Goal: Transaction & Acquisition: Book appointment/travel/reservation

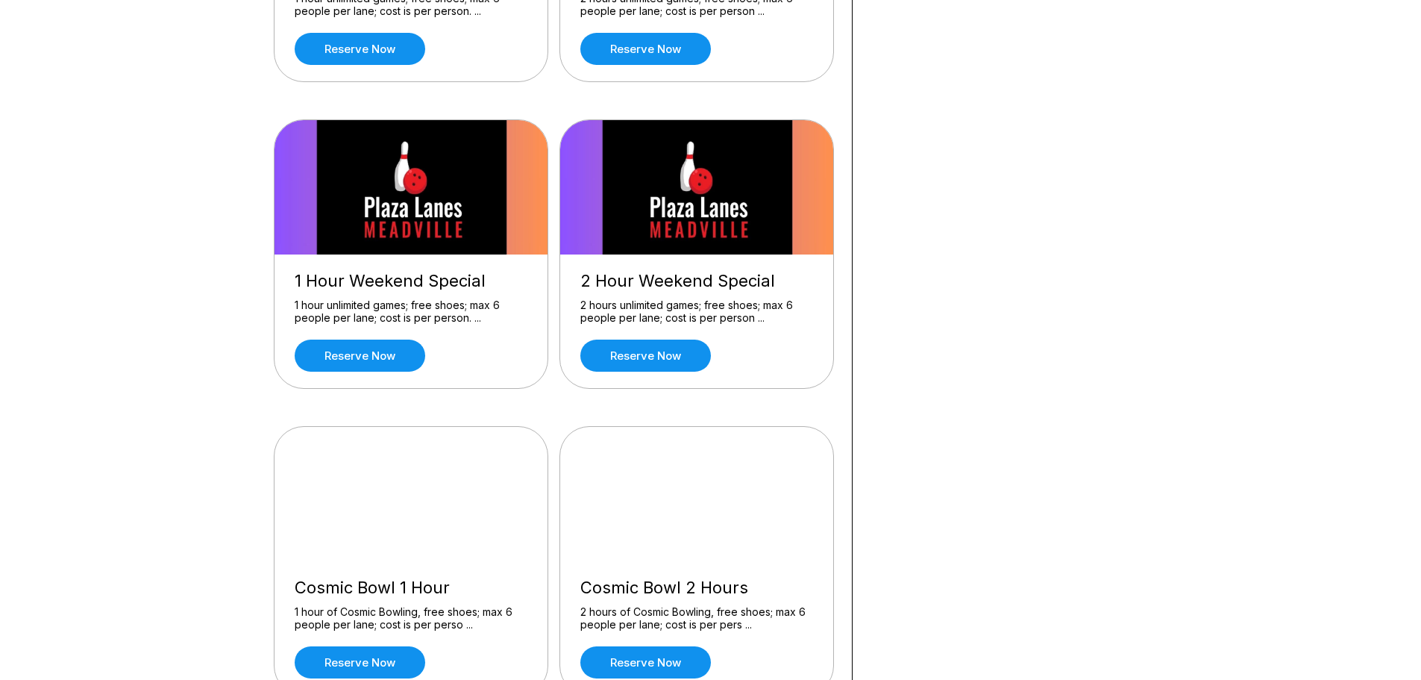
scroll to position [1194, 0]
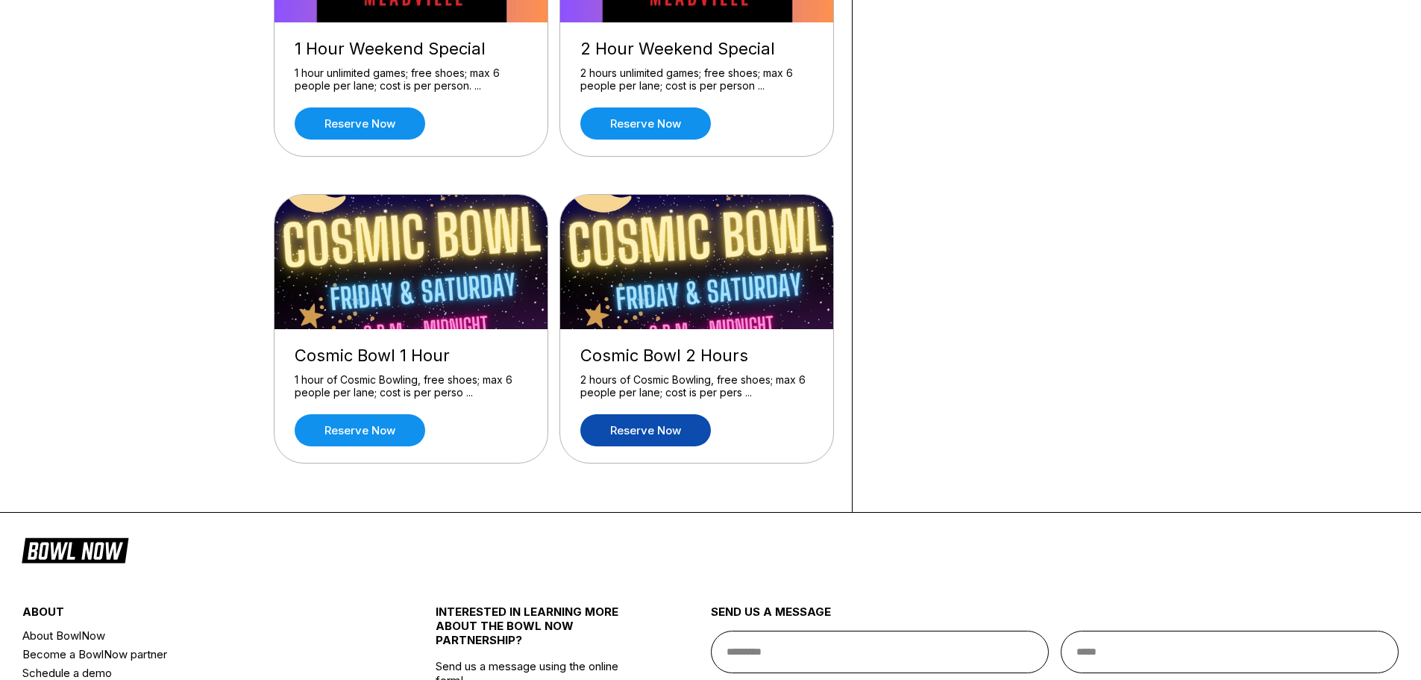
click at [655, 443] on link "Reserve now" at bounding box center [645, 430] width 131 height 32
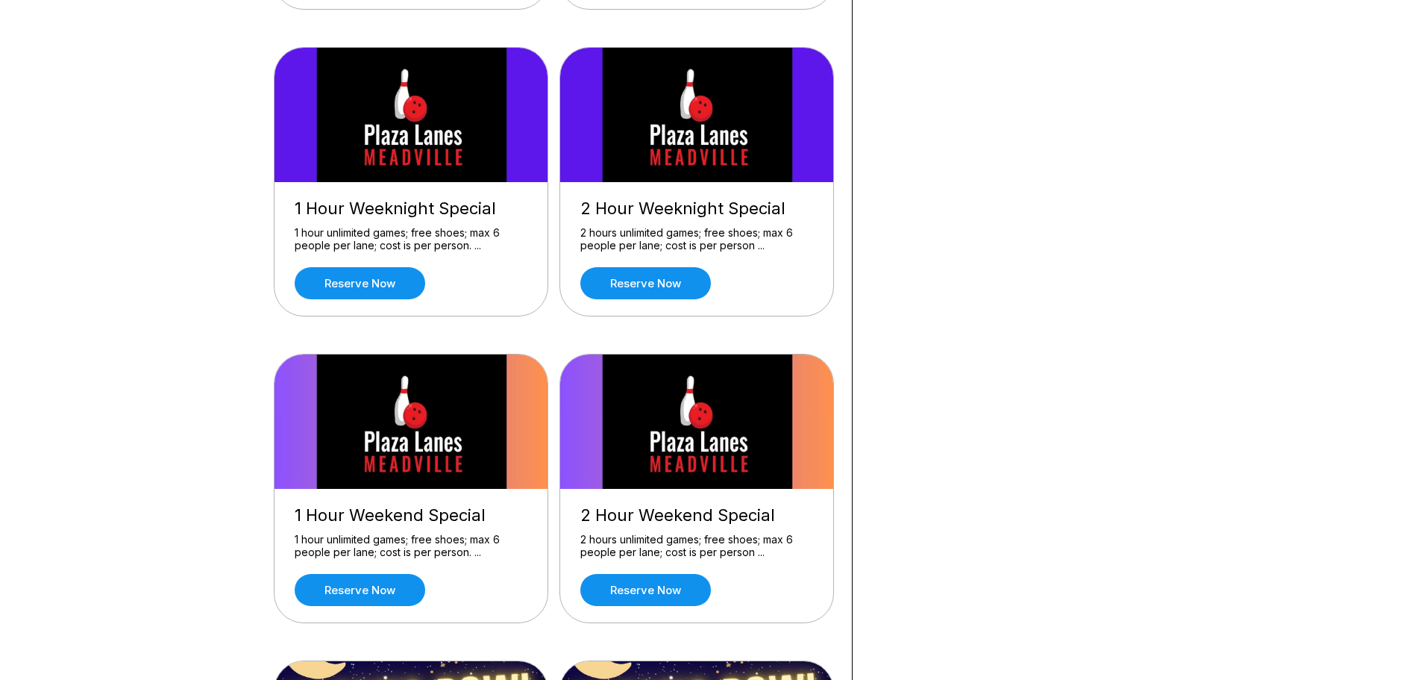
scroll to position [821, 0]
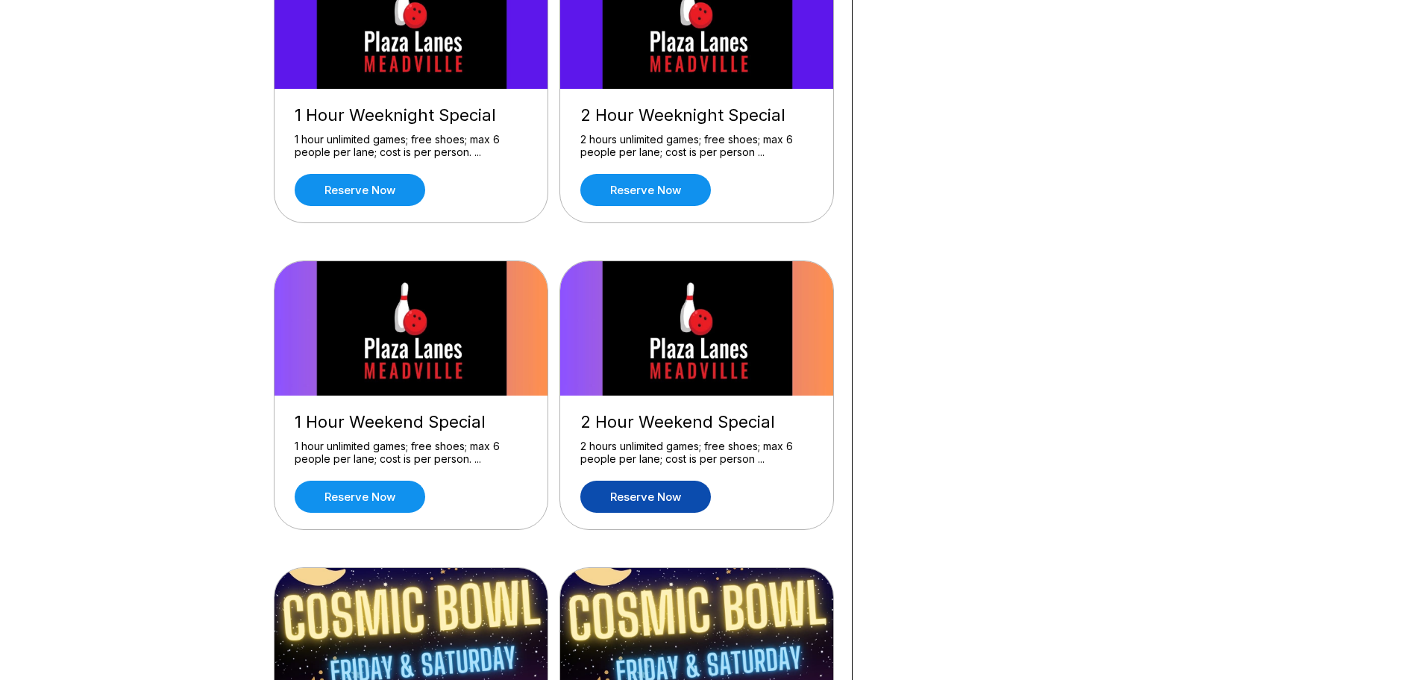
click at [609, 492] on link "Reserve now" at bounding box center [645, 496] width 131 height 32
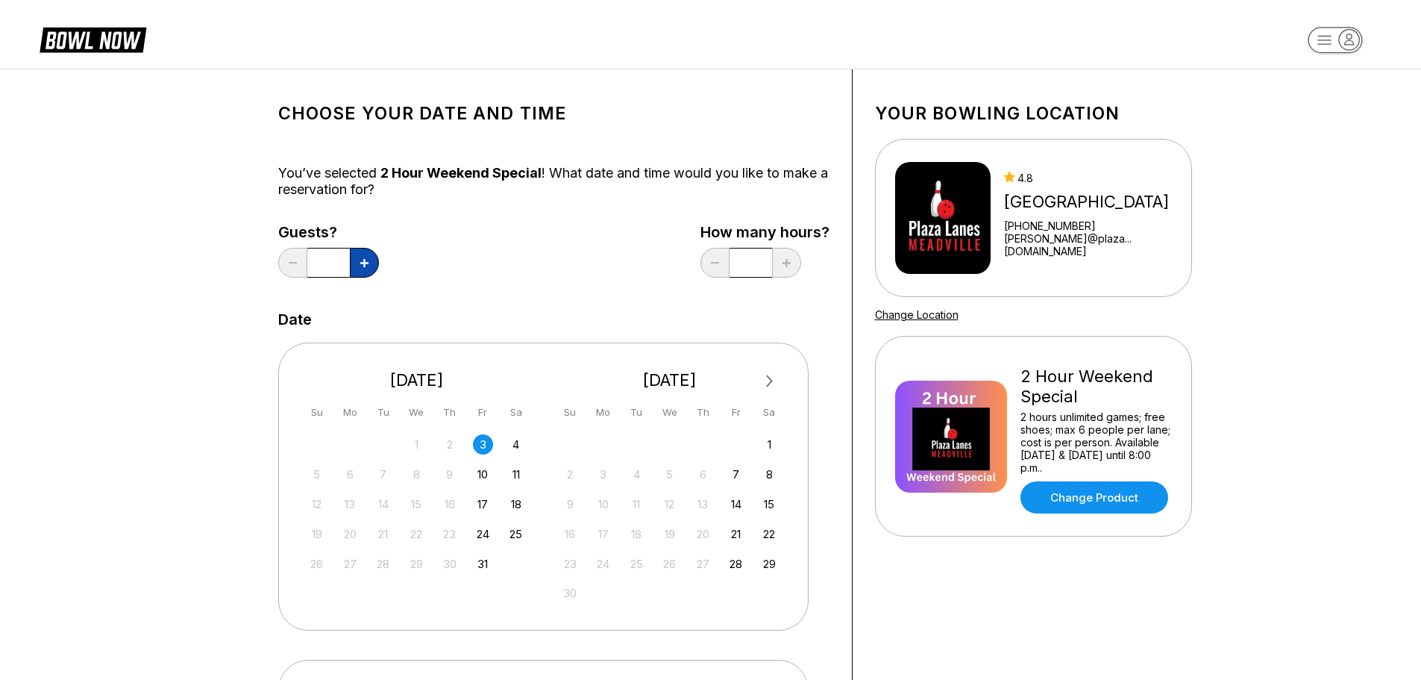
click at [365, 254] on button at bounding box center [364, 263] width 29 height 30
type input "*"
click at [483, 445] on div "3" at bounding box center [483, 444] width 20 height 20
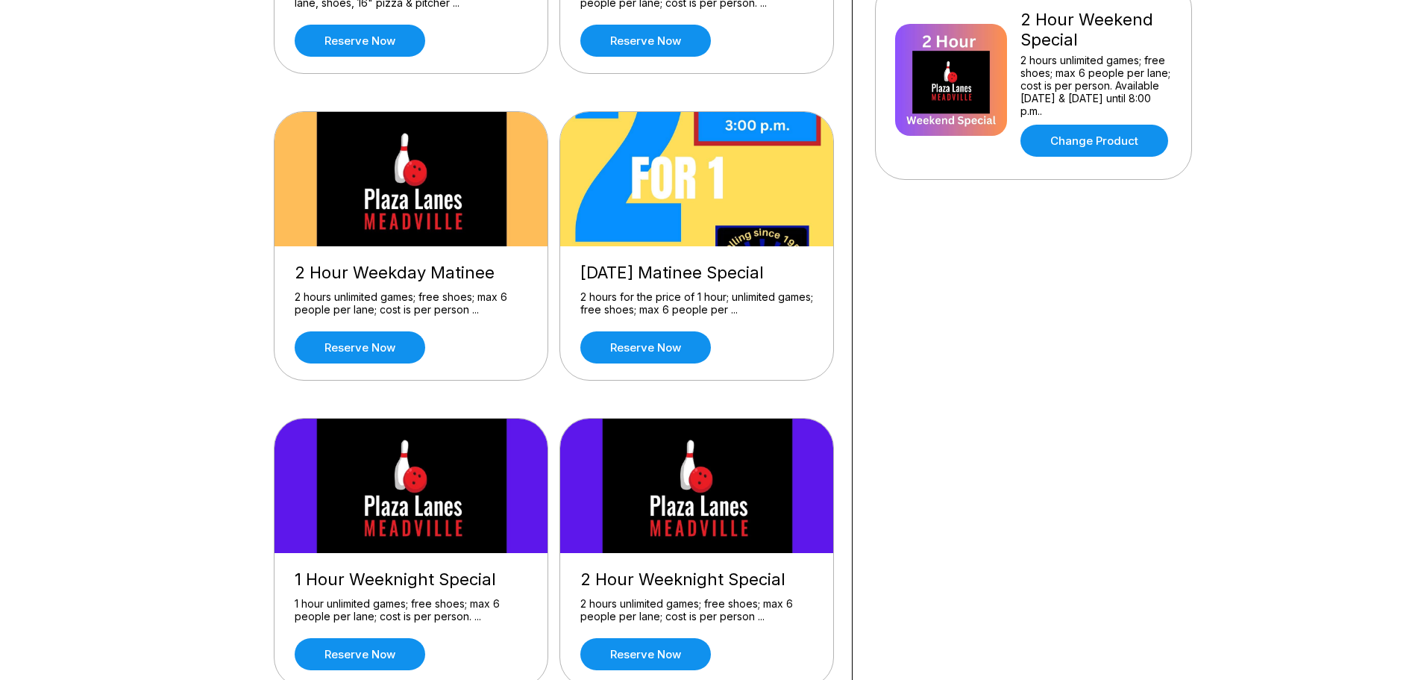
scroll to position [522, 0]
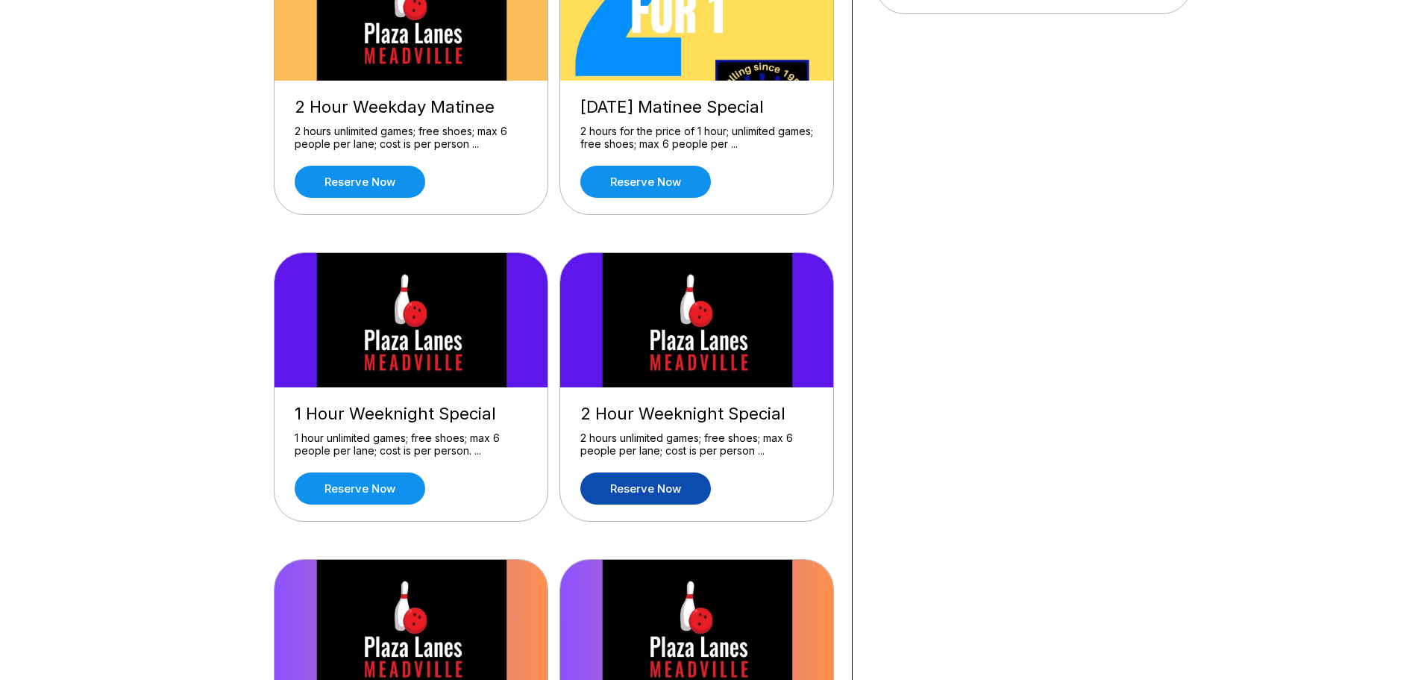
click at [632, 485] on link "Reserve now" at bounding box center [645, 488] width 131 height 32
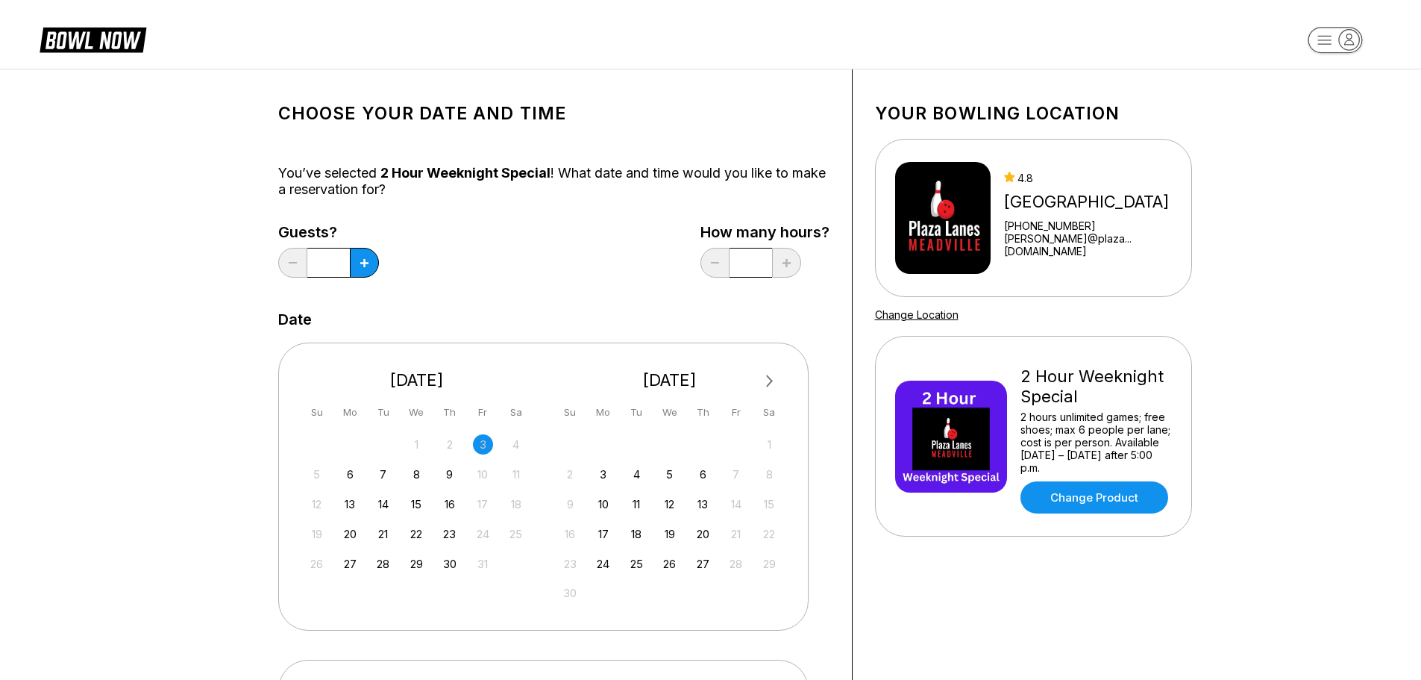
click at [482, 444] on div "3" at bounding box center [483, 444] width 20 height 20
click at [366, 272] on button at bounding box center [364, 263] width 29 height 30
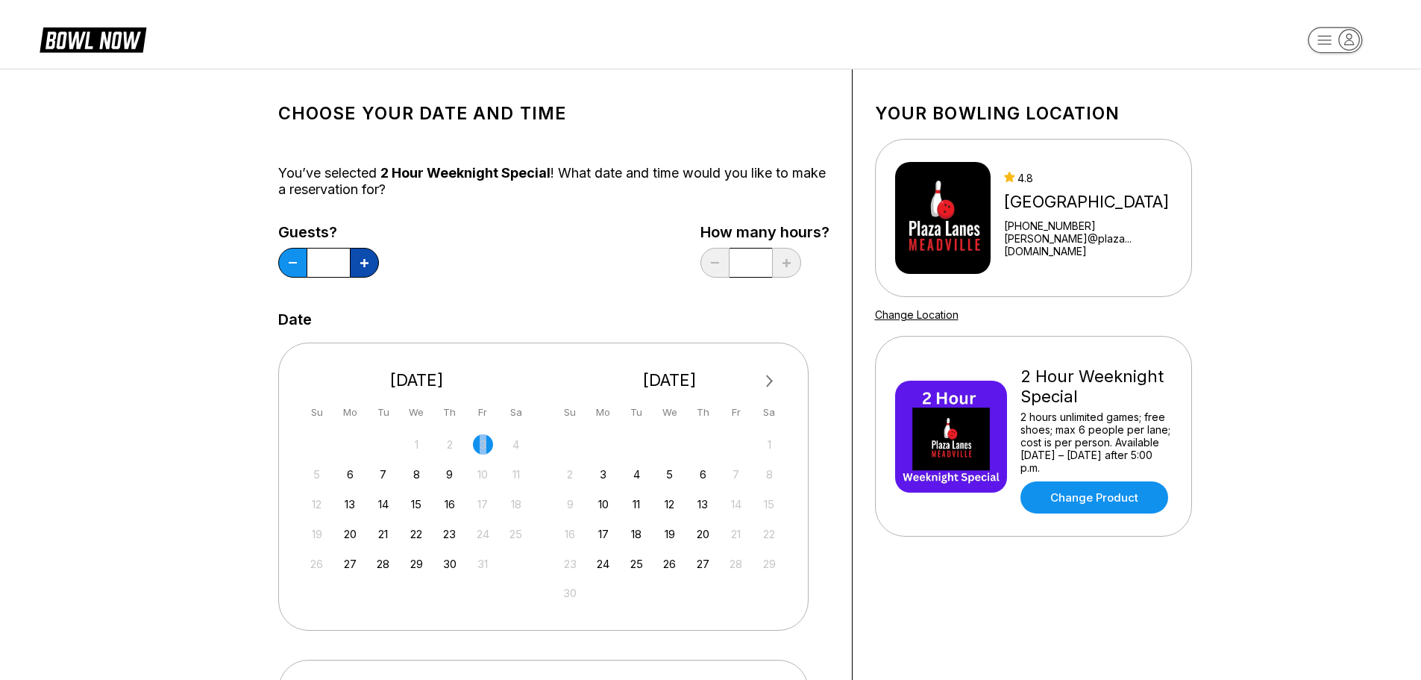
type input "*"
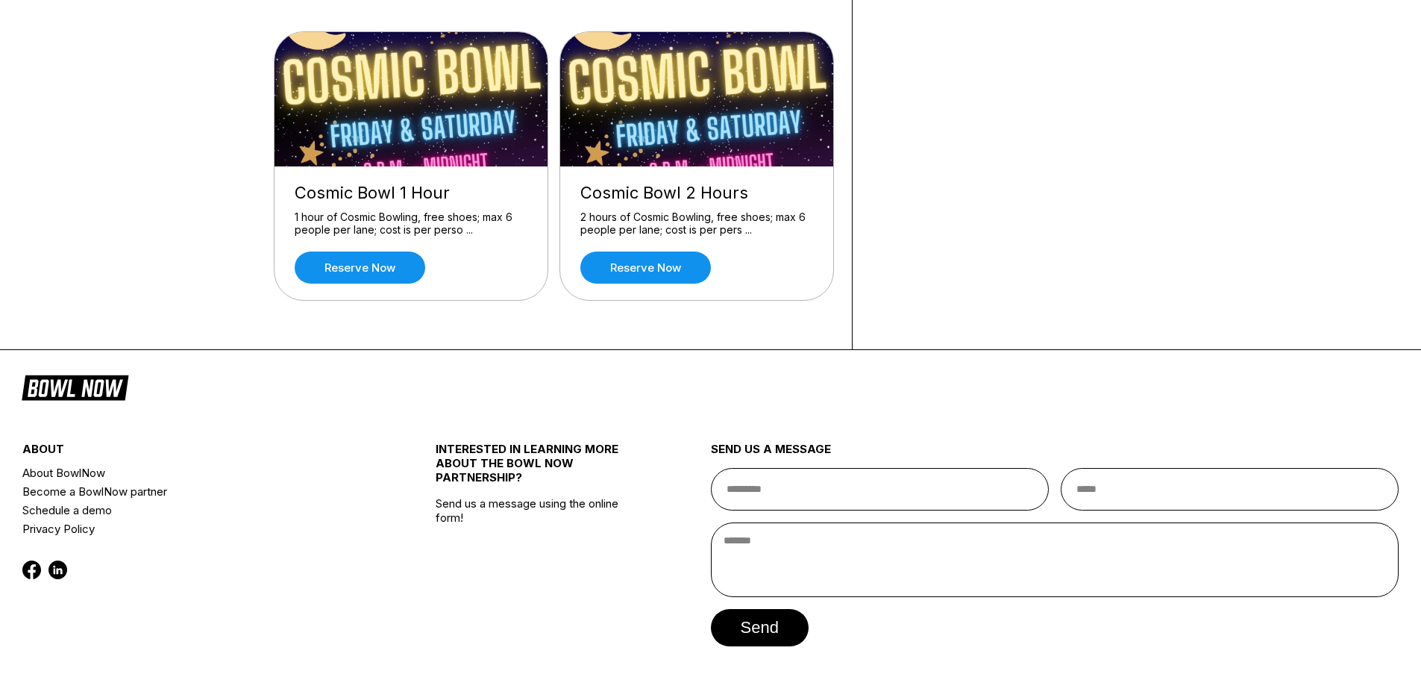
scroll to position [1329, 0]
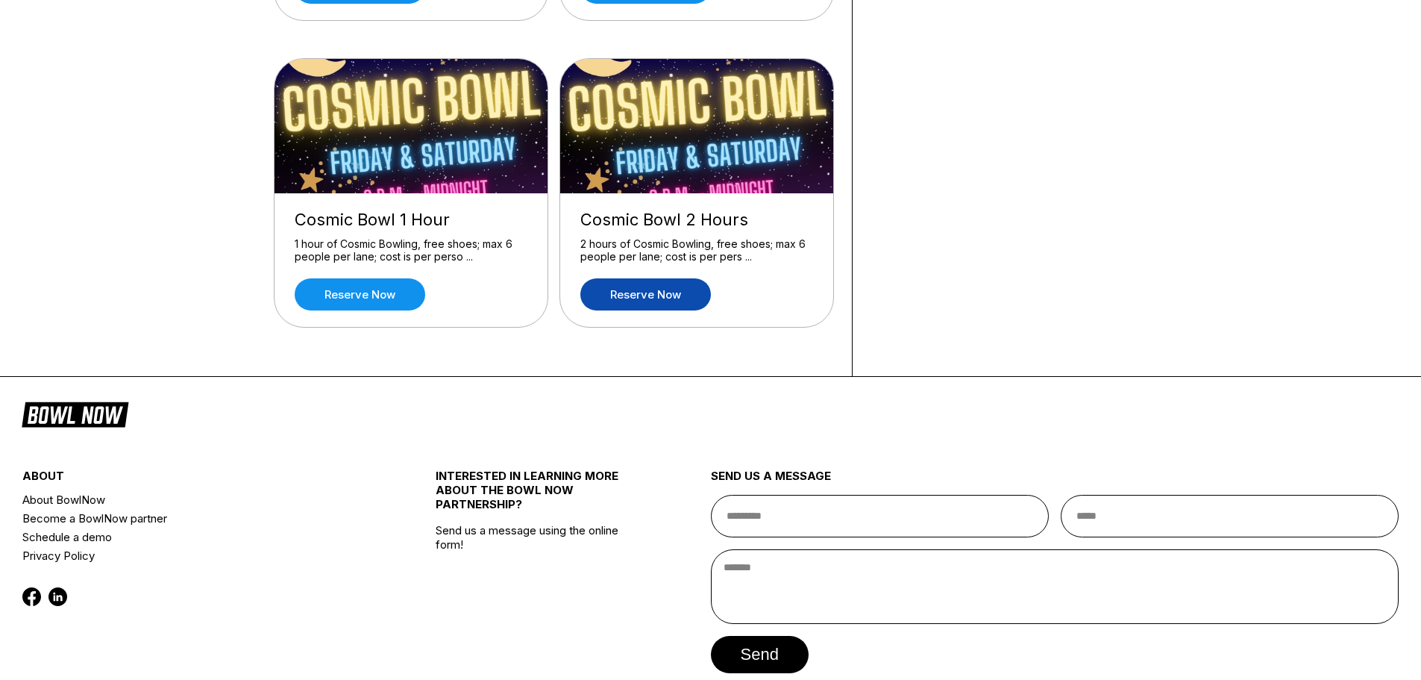
click at [650, 297] on link "Reserve now" at bounding box center [645, 294] width 131 height 32
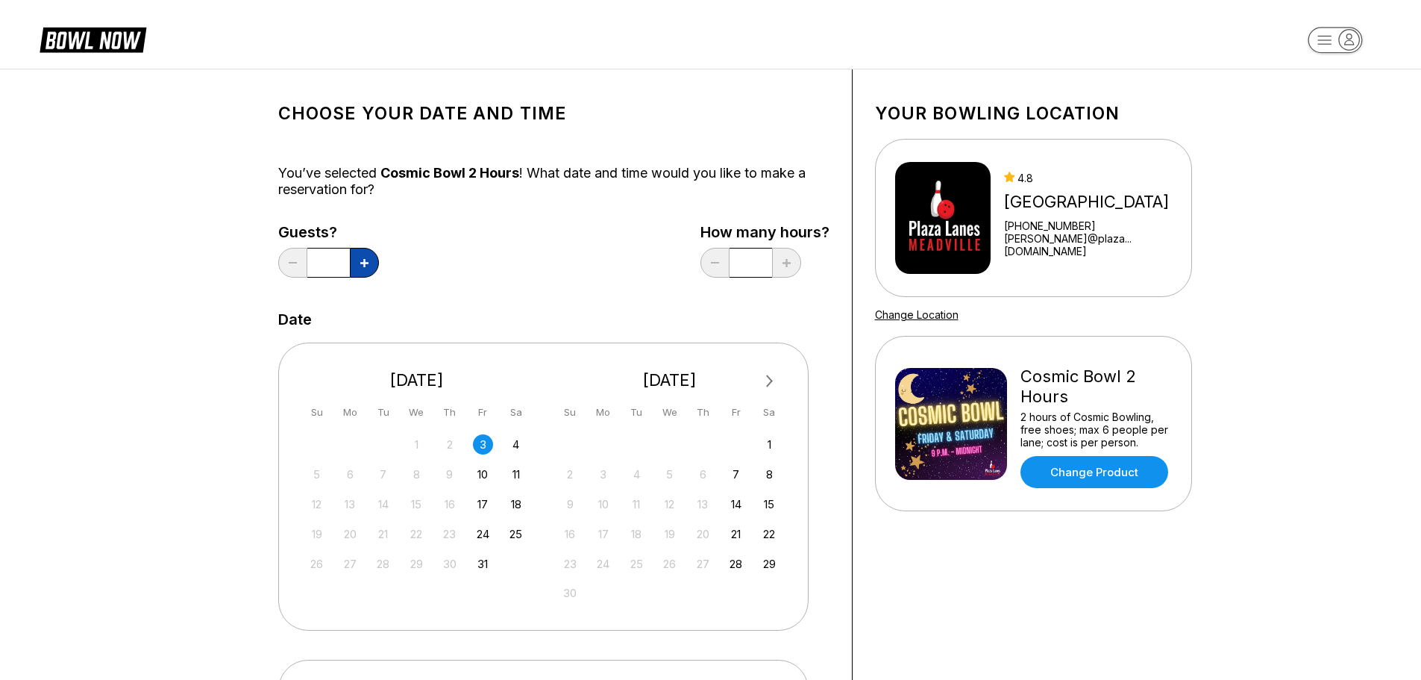
click at [354, 271] on button at bounding box center [364, 263] width 29 height 30
type input "*"
click at [601, 272] on div "Guests? * How many hours? *" at bounding box center [553, 254] width 551 height 61
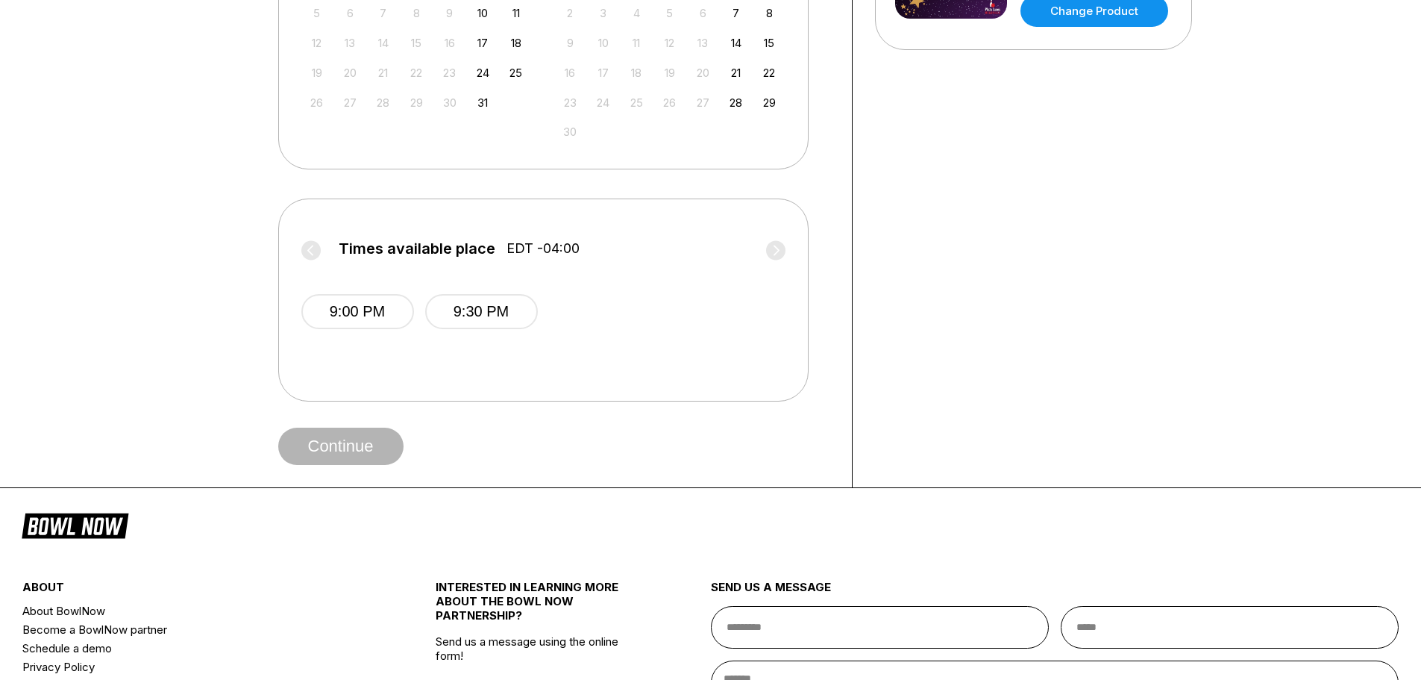
scroll to position [597, 0]
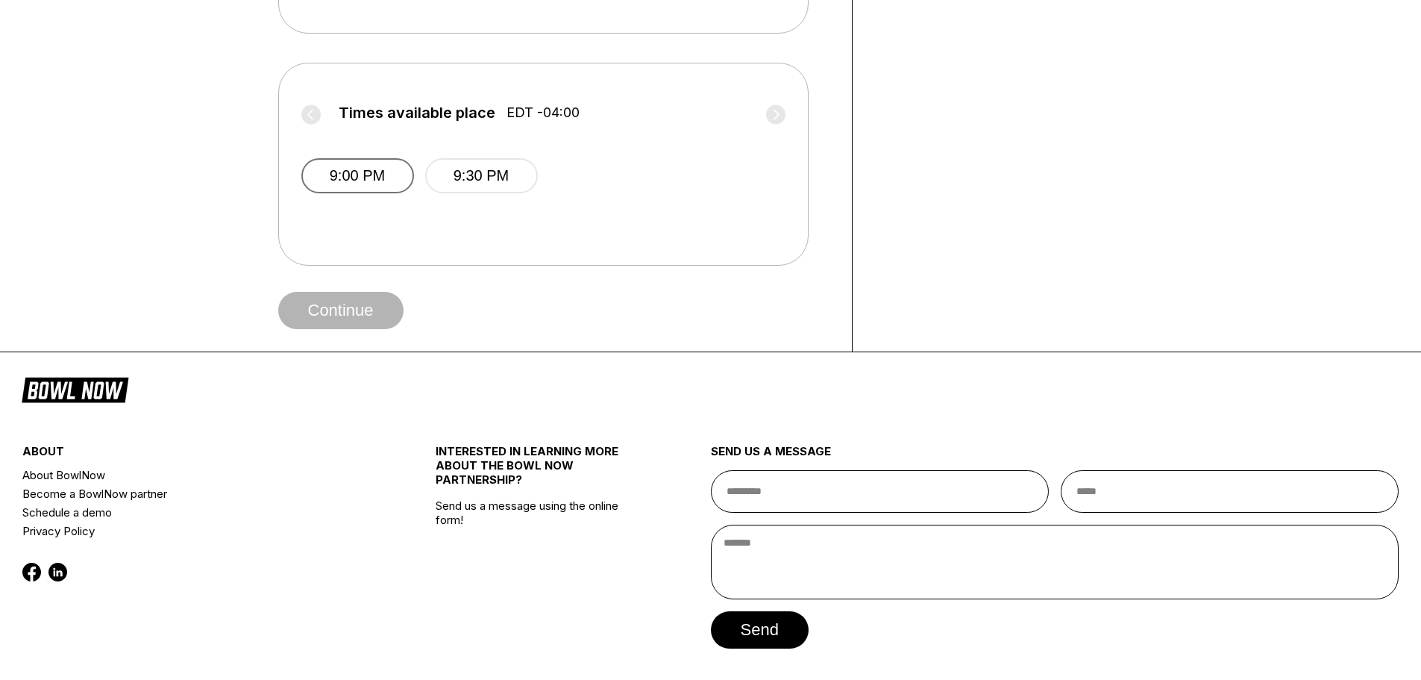
click at [372, 189] on button "9:00 PM" at bounding box center [357, 175] width 113 height 35
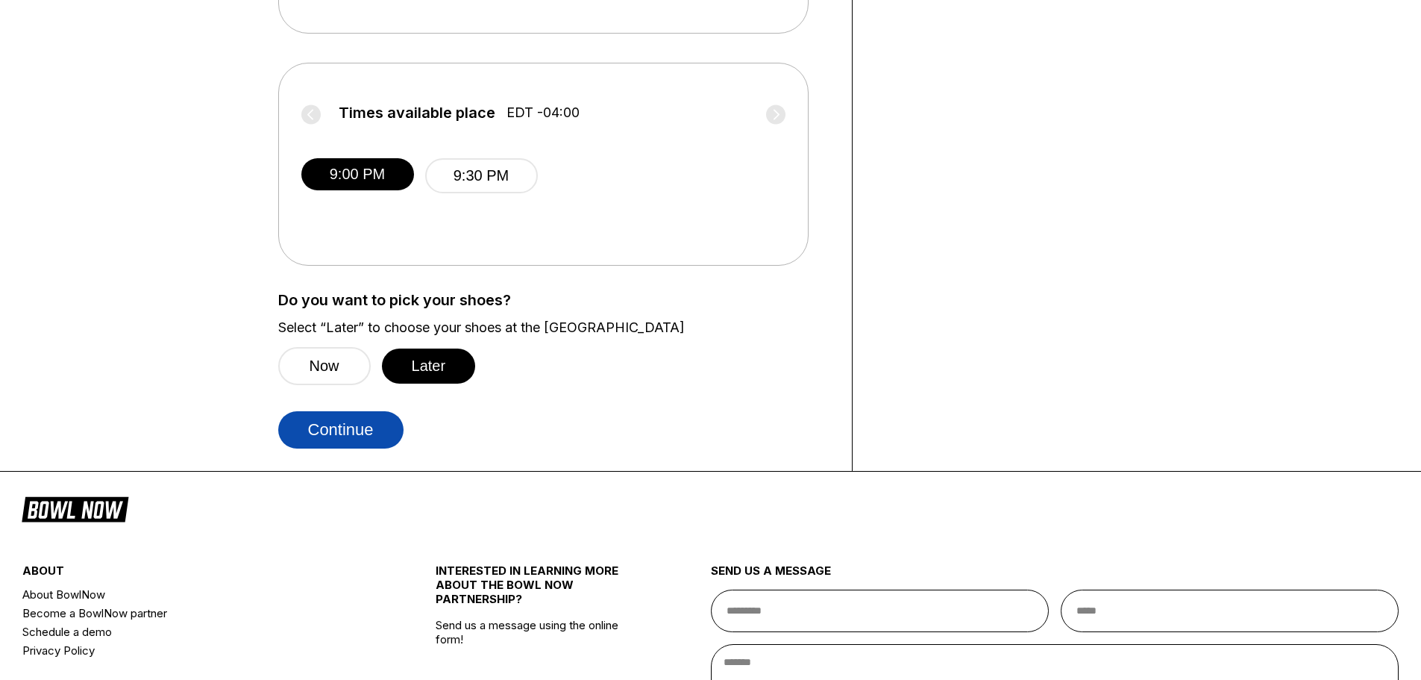
click at [363, 429] on button "Continue" at bounding box center [340, 429] width 125 height 37
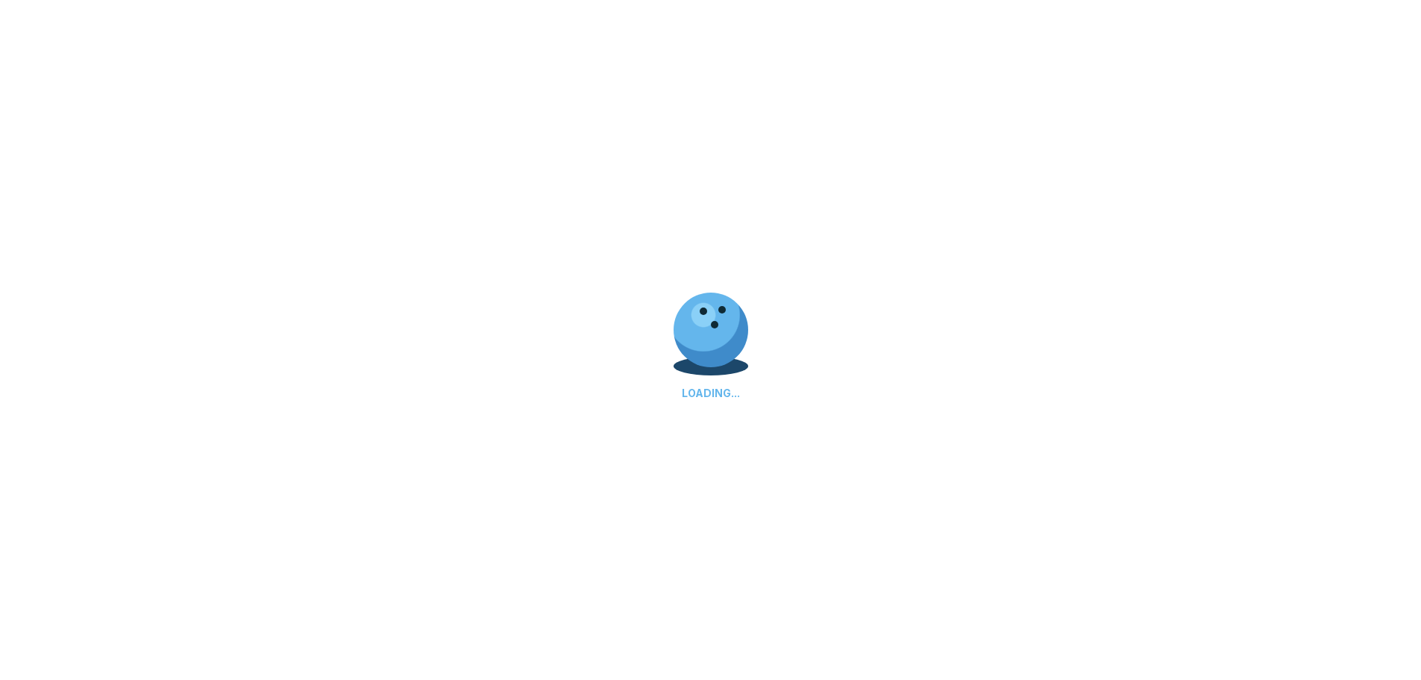
select select "**"
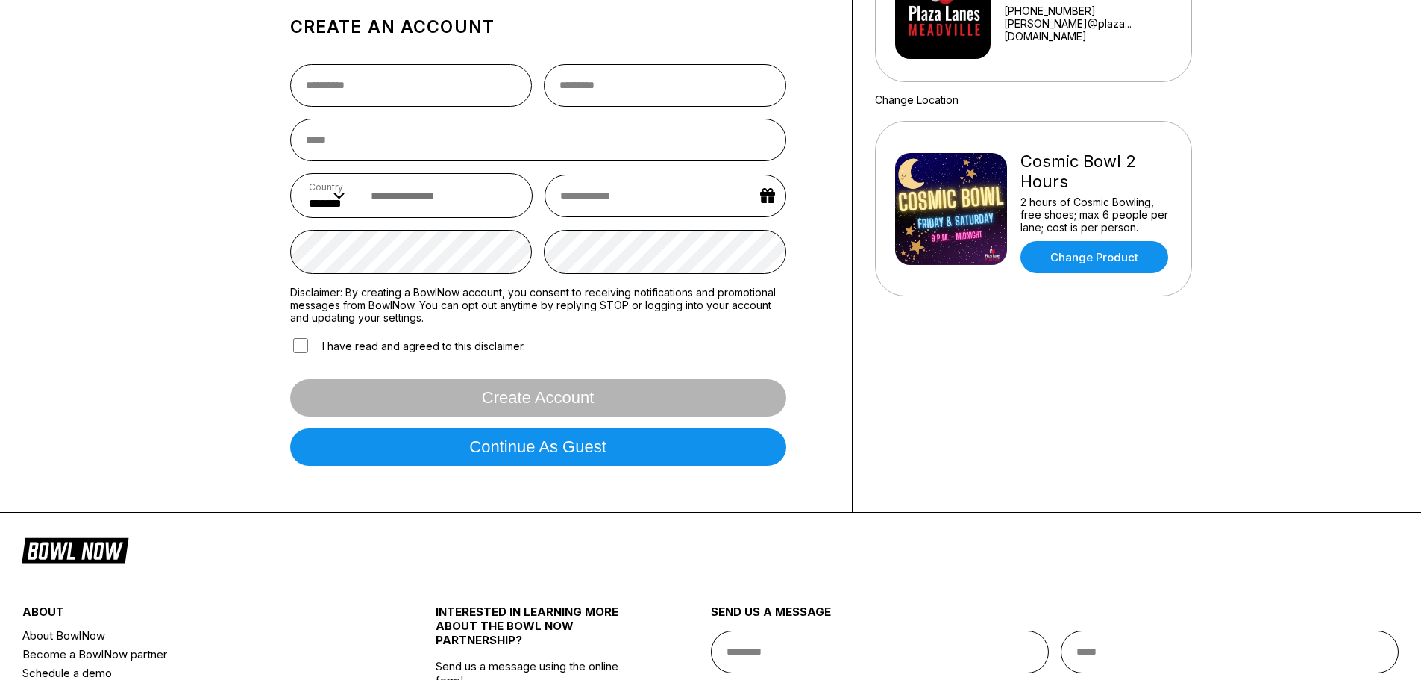
scroll to position [224, 0]
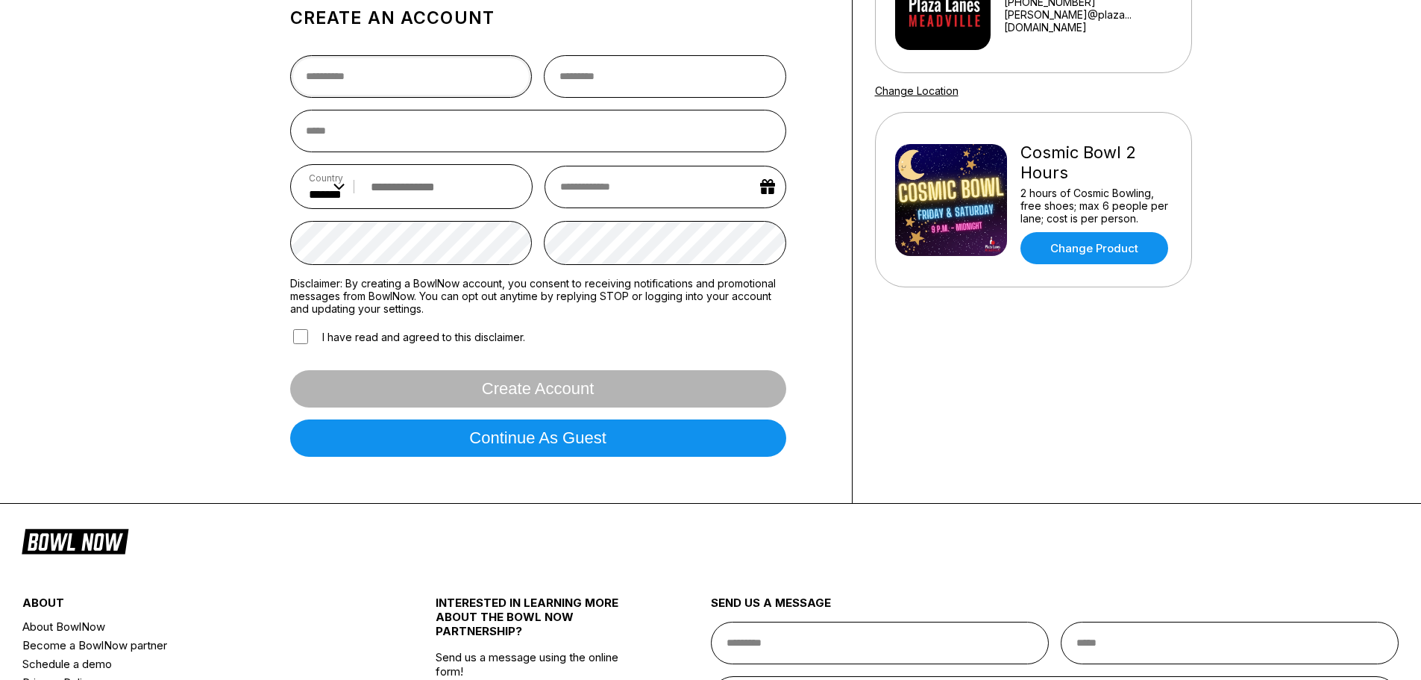
click at [440, 98] on input "text" at bounding box center [411, 76] width 242 height 43
type input "********"
type input "*******"
type input "**********"
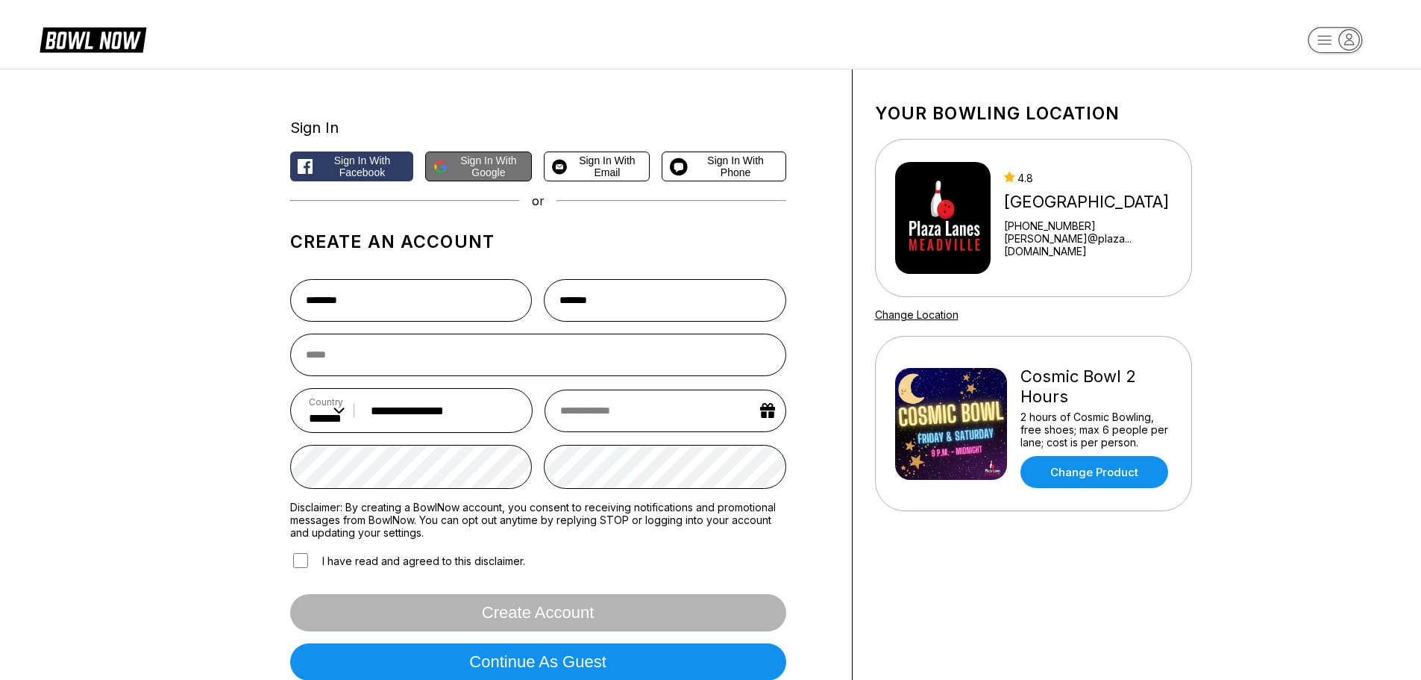
click at [471, 169] on span "Sign in with Google" at bounding box center [489, 166] width 70 height 24
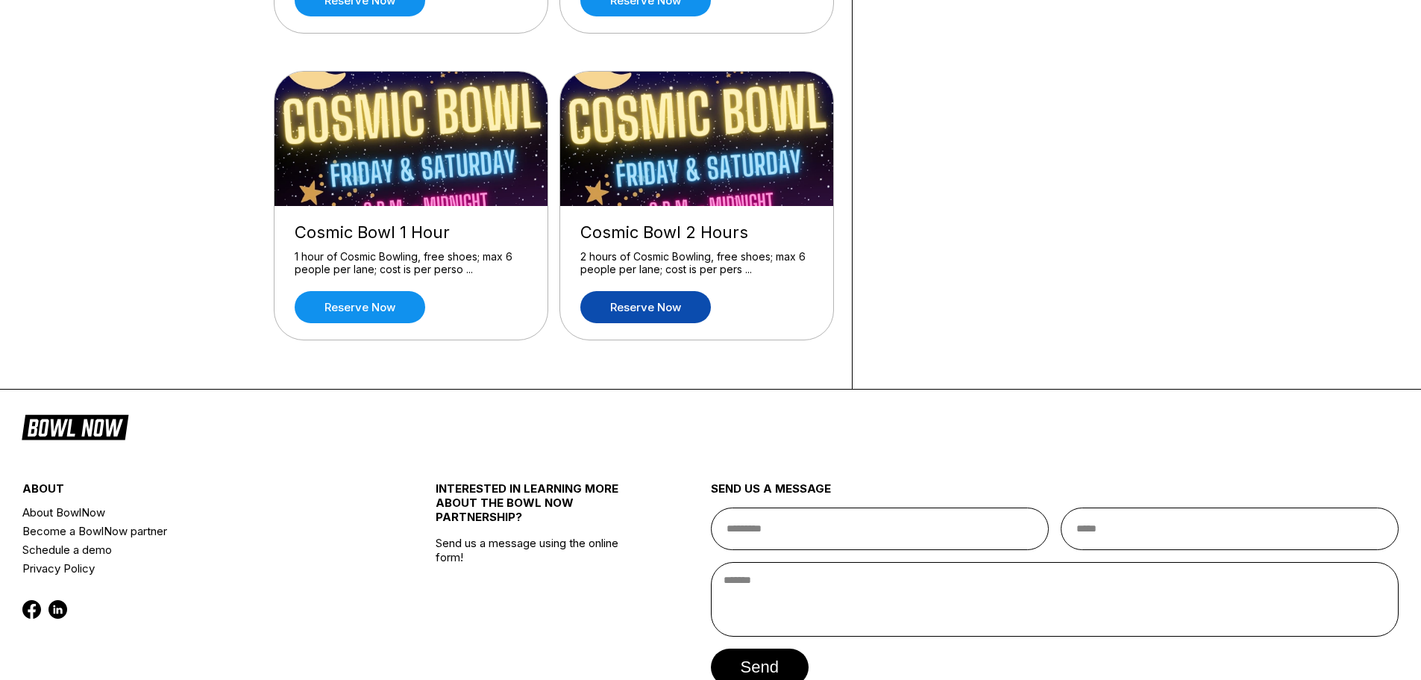
scroll to position [1343, 0]
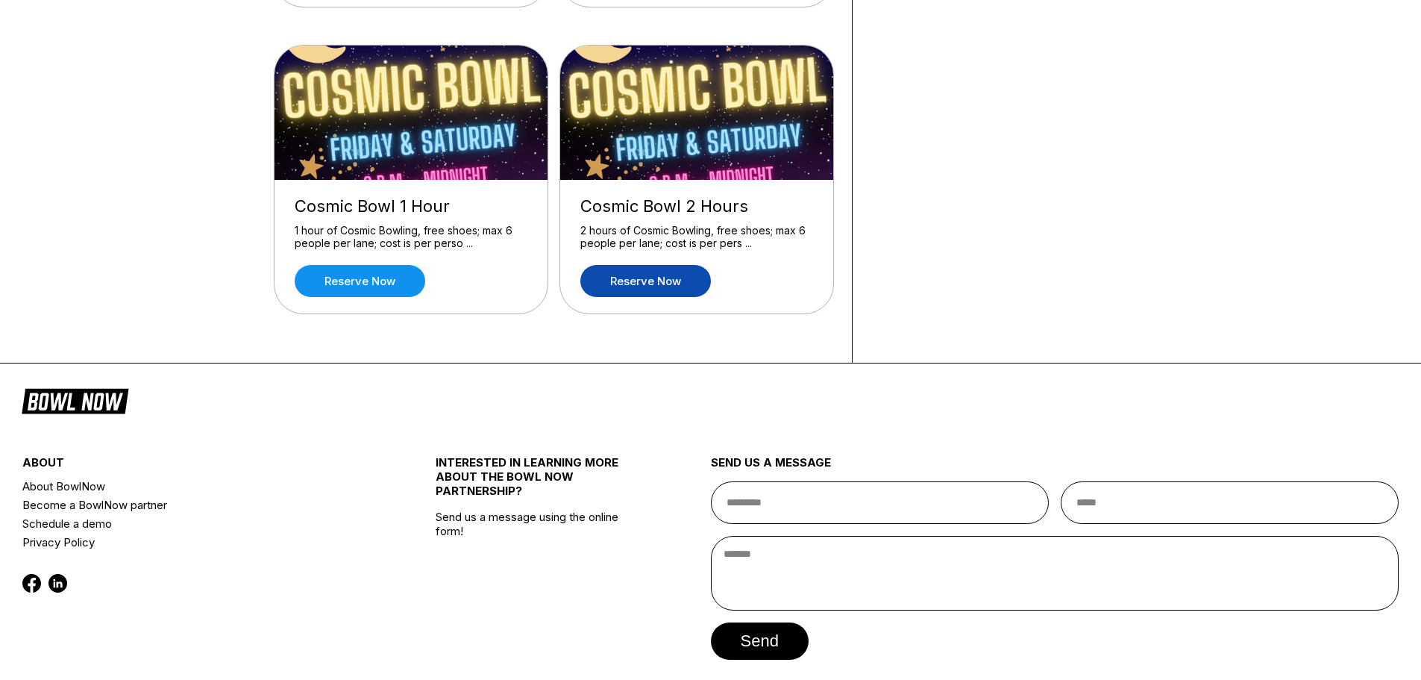
click at [642, 299] on div "Cosmic Bowl 2 Hours 2 hours of Cosmic Bowling, free shoes; max 6 people per lan…" at bounding box center [696, 247] width 273 height 134
click at [640, 289] on link "Reserve now" at bounding box center [645, 281] width 131 height 32
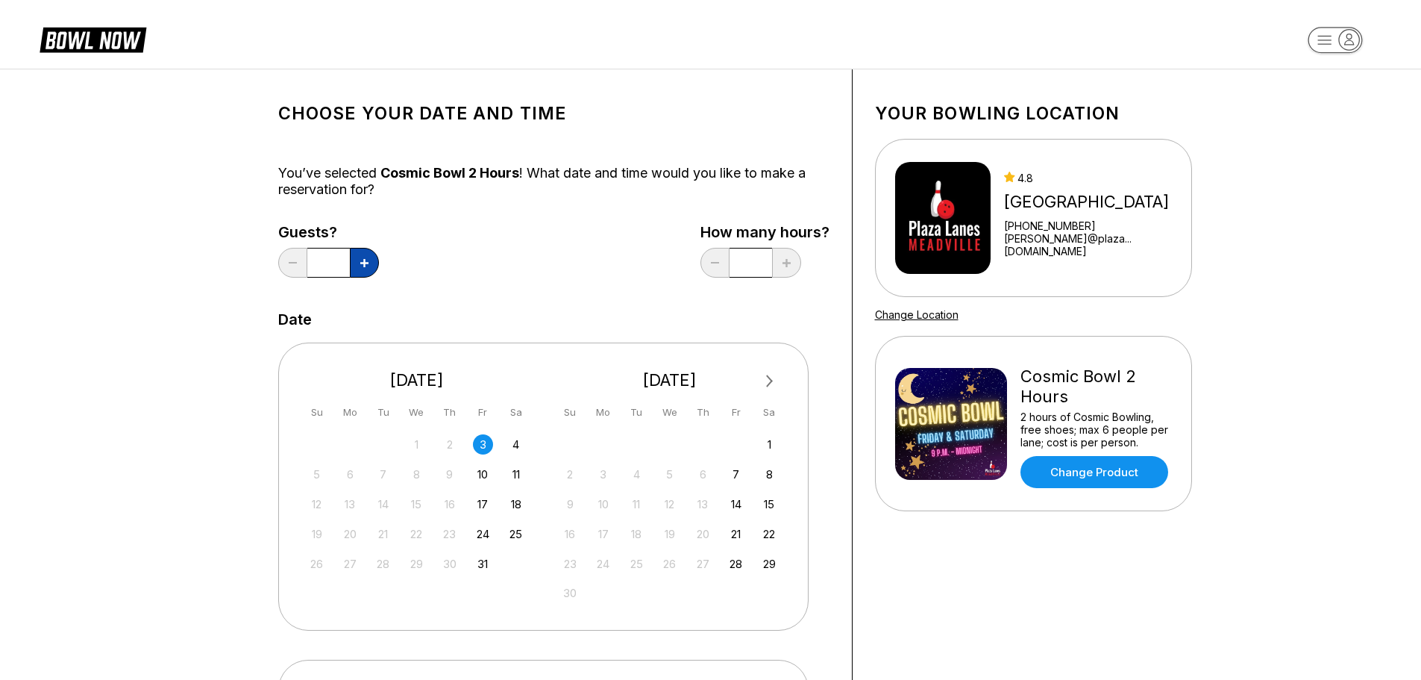
click at [362, 265] on icon at bounding box center [364, 263] width 8 height 8
type input "*"
click at [570, 278] on div "Guests? * How many hours? *" at bounding box center [553, 254] width 551 height 61
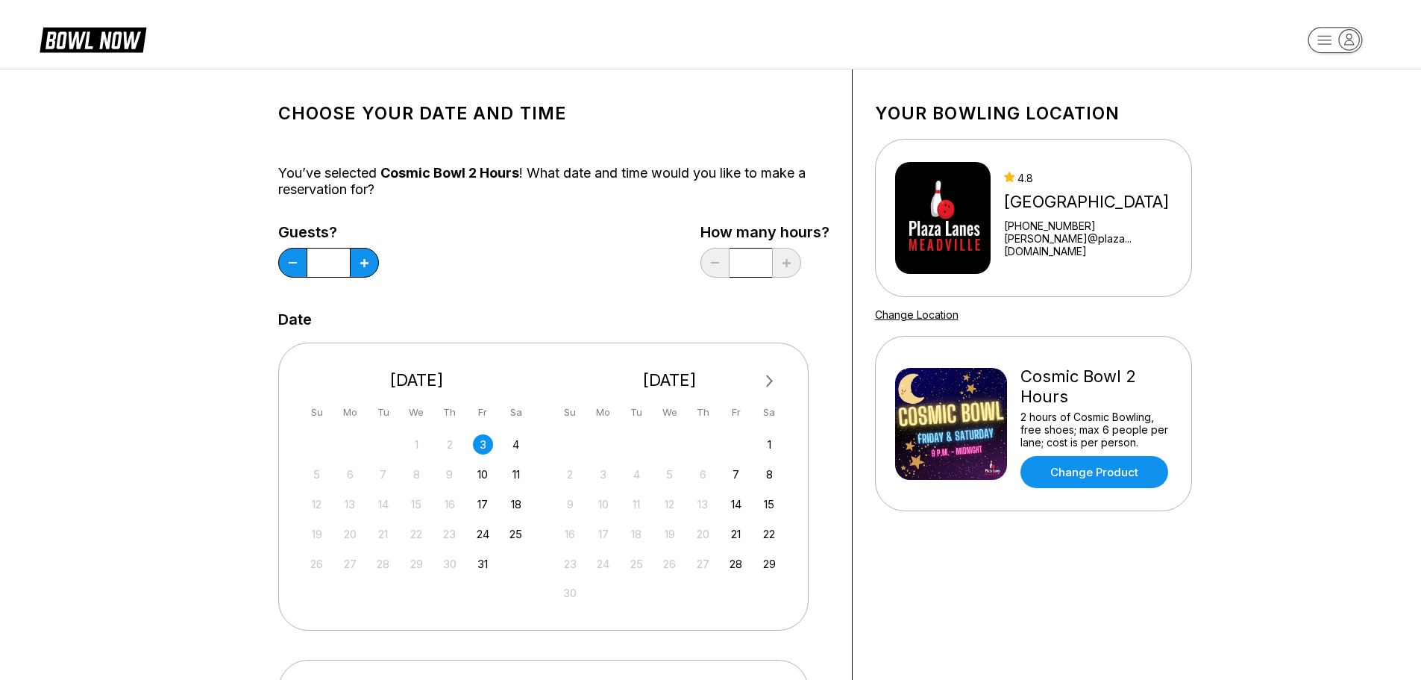
click at [484, 438] on div "3" at bounding box center [483, 444] width 20 height 20
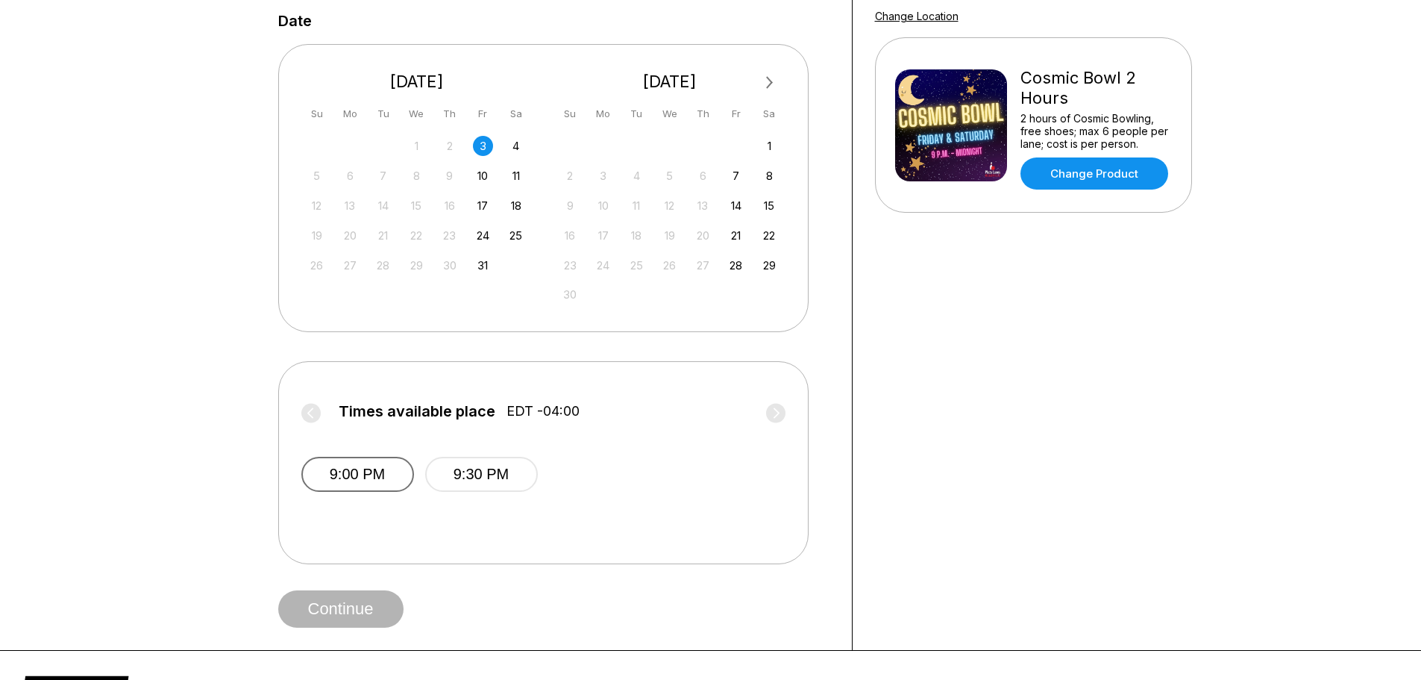
click at [395, 477] on button "9:00 PM" at bounding box center [357, 474] width 113 height 35
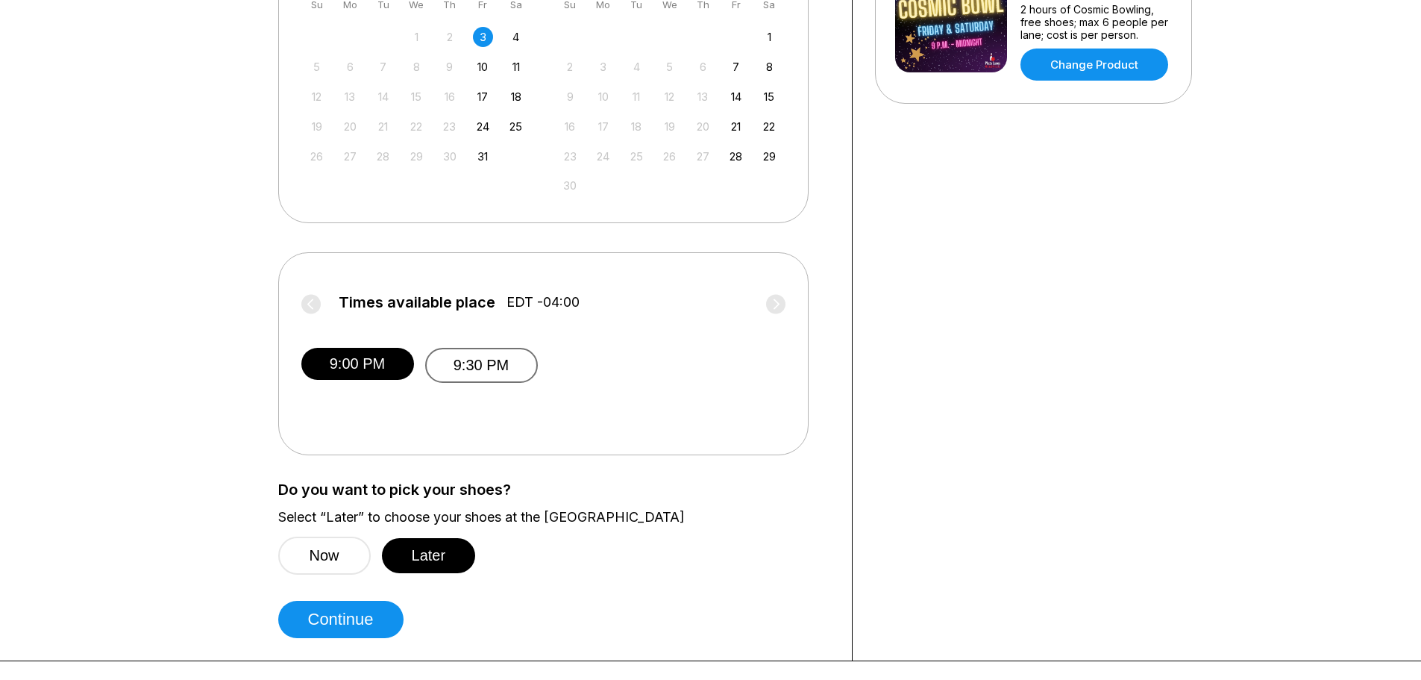
scroll to position [597, 0]
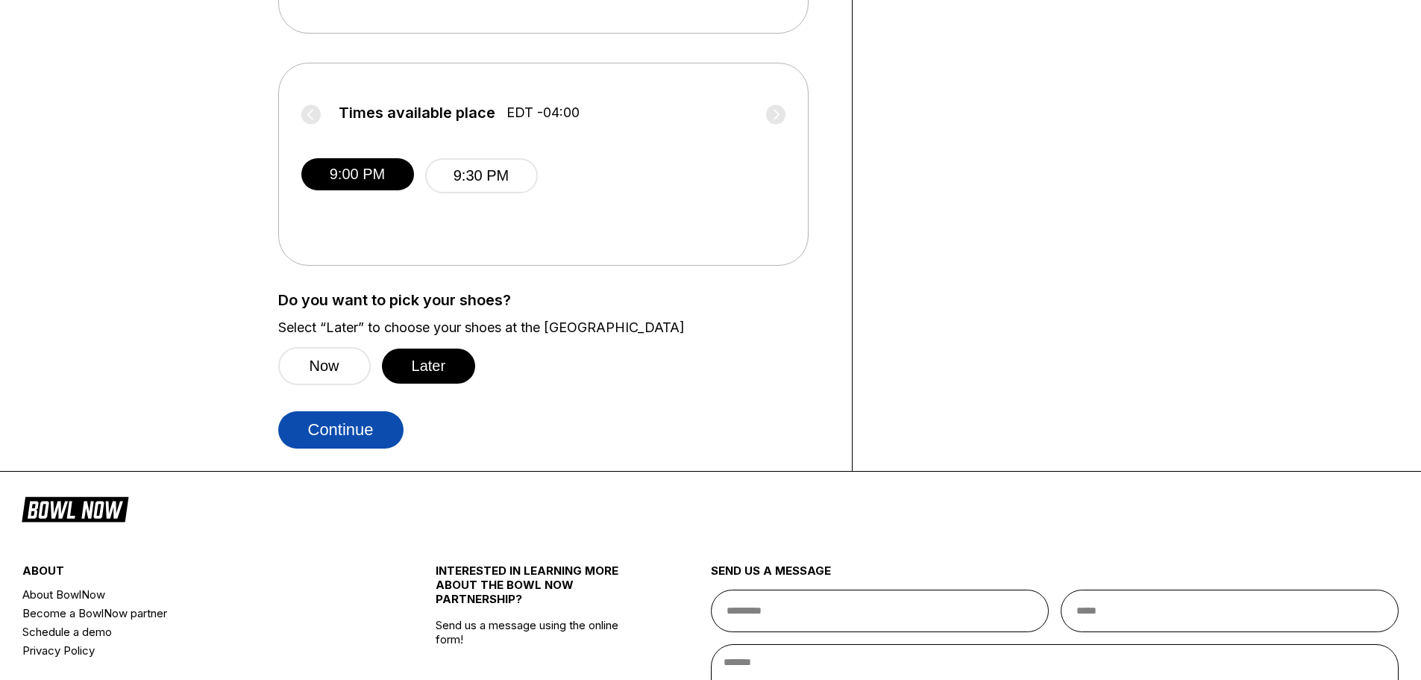
click at [354, 427] on button "Continue" at bounding box center [340, 429] width 125 height 37
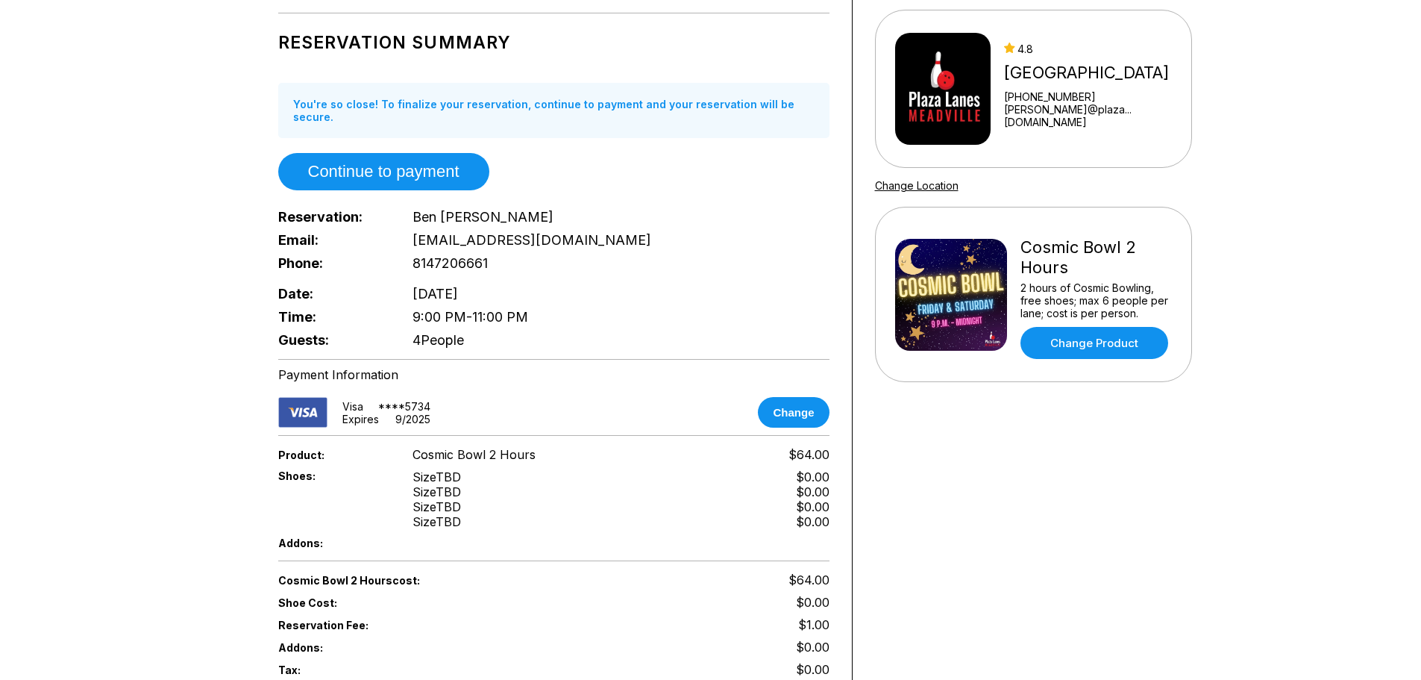
scroll to position [298, 0]
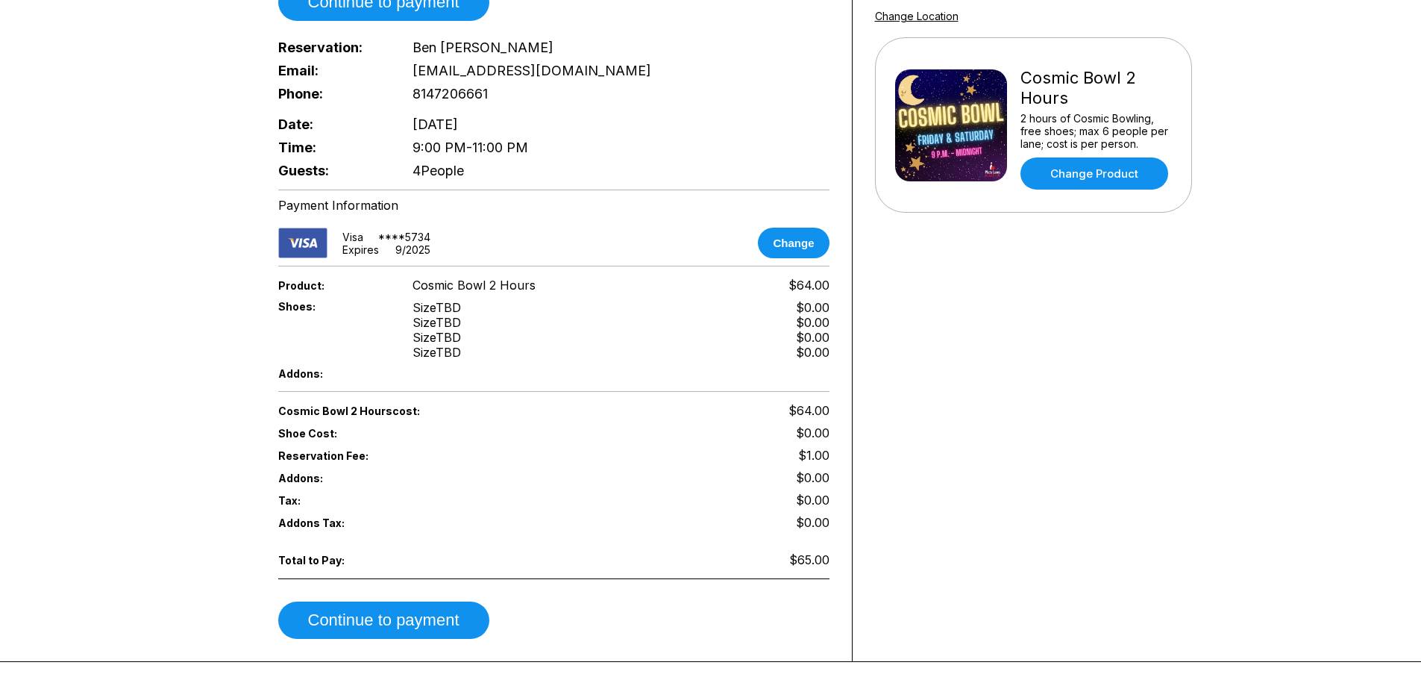
click at [976, 366] on div "Your bowling location 4.8 Plaza Lanes Meadville +18147242144 ramon@plaza...advi…" at bounding box center [1034, 216] width 362 height 890
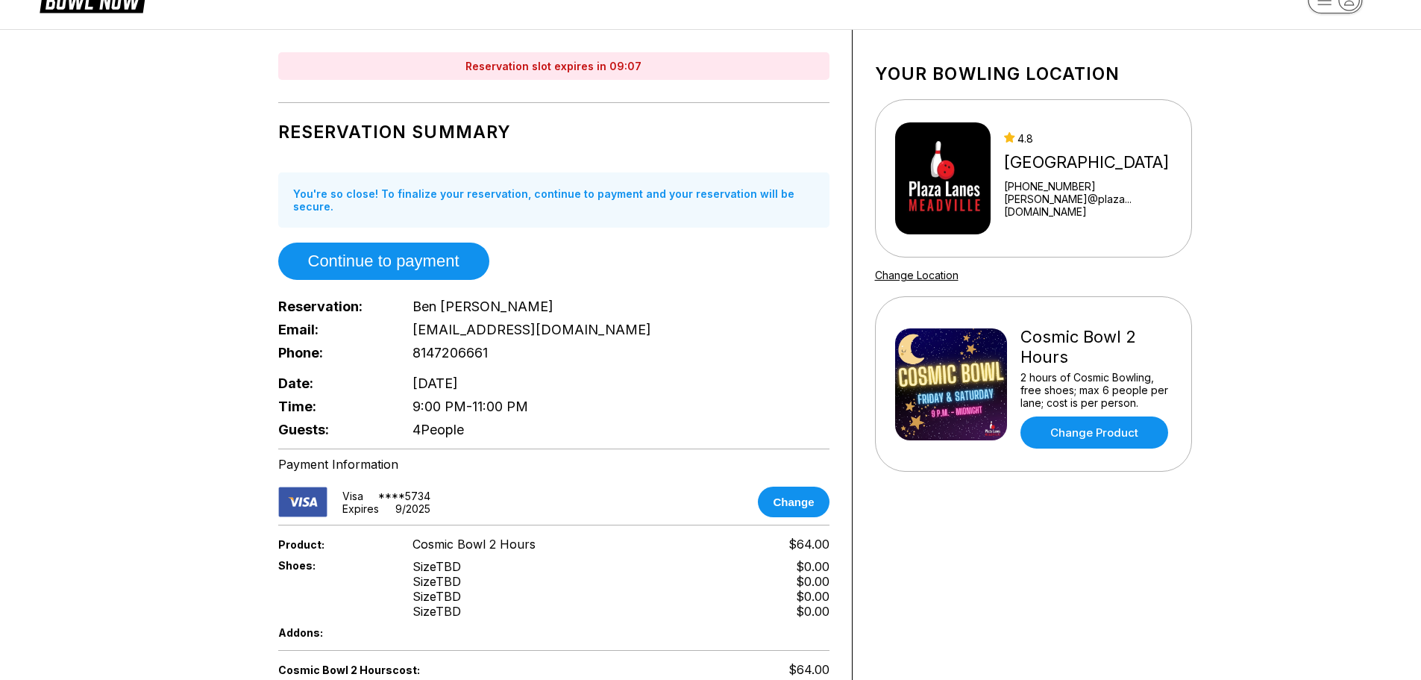
scroll to position [0, 0]
